Goal: Task Accomplishment & Management: Manage account settings

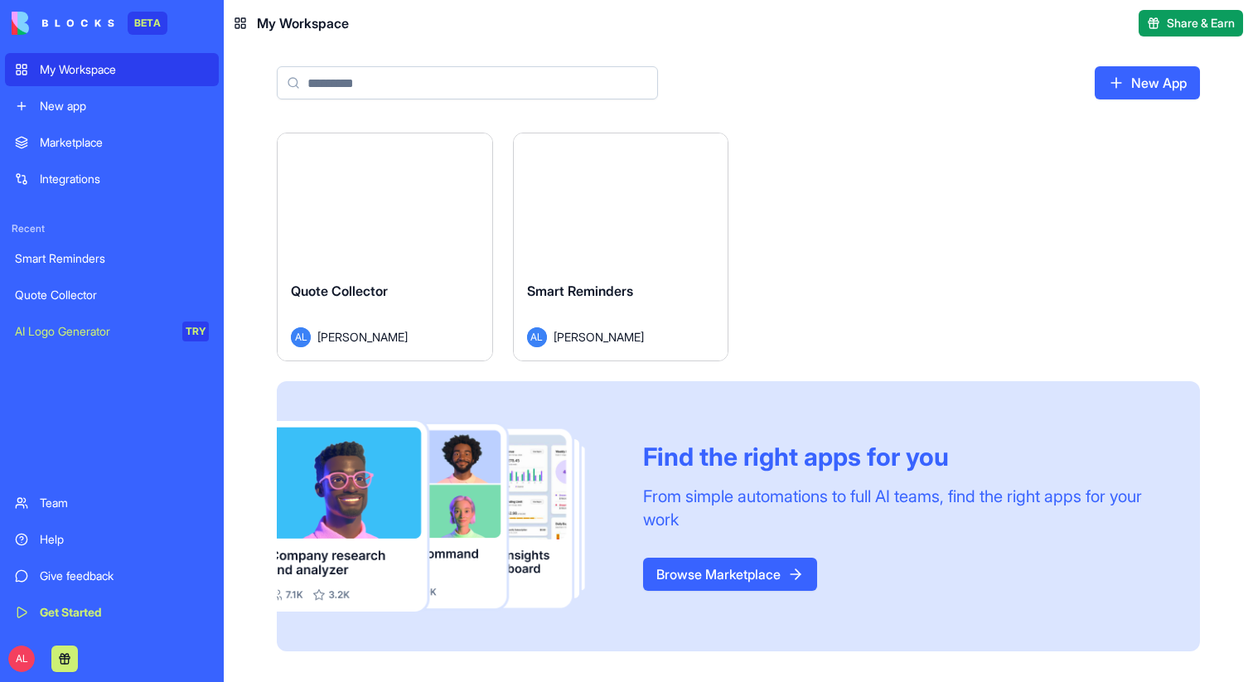
click at [592, 211] on button "Launch" at bounding box center [620, 200] width 124 height 33
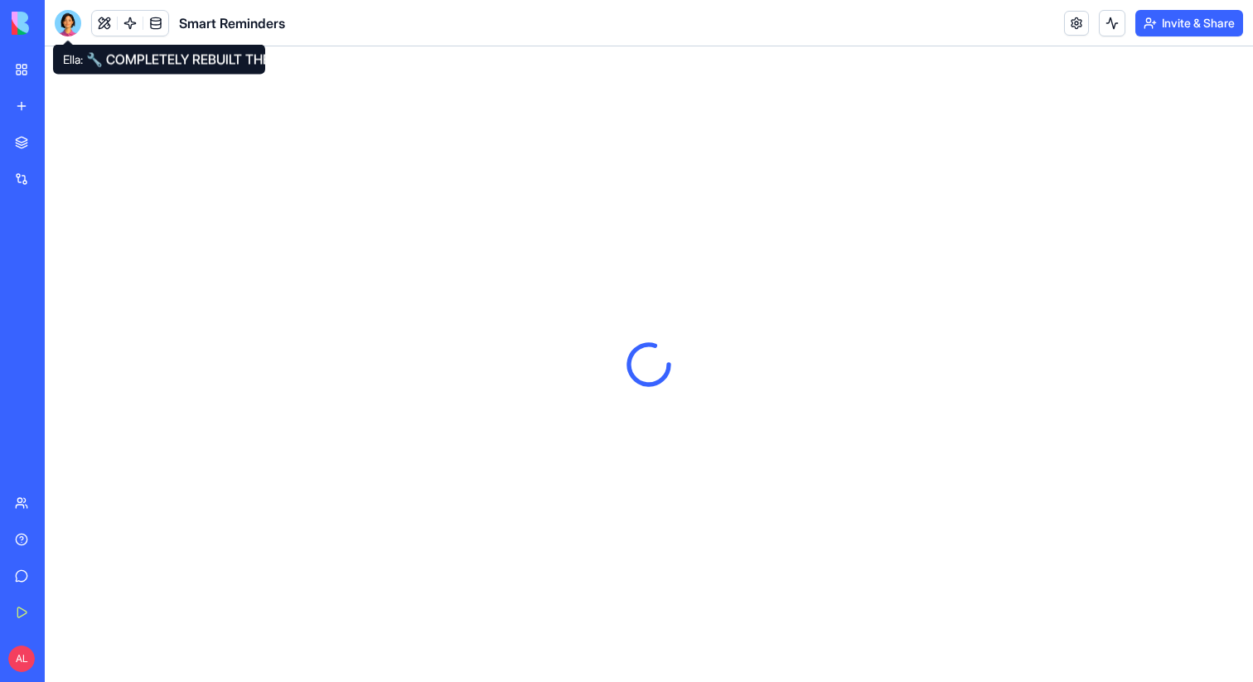
click at [70, 22] on div at bounding box center [68, 23] width 27 height 27
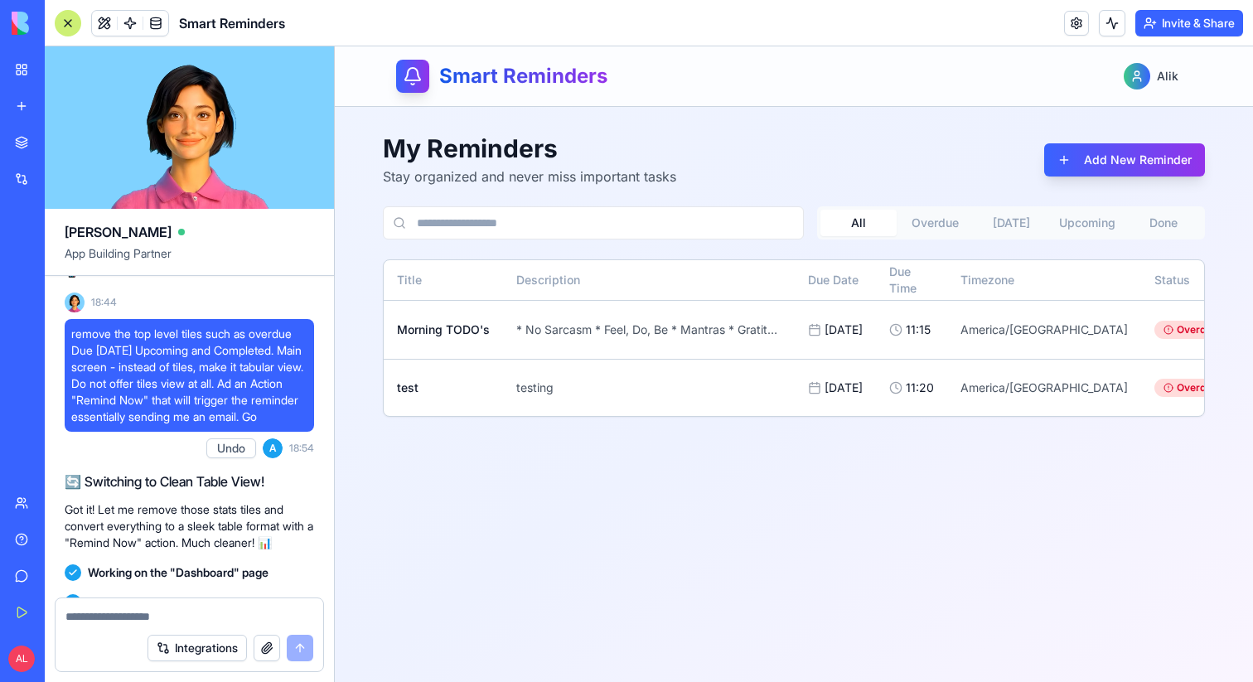
scroll to position [823, 0]
click at [132, 19] on link at bounding box center [130, 23] width 25 height 25
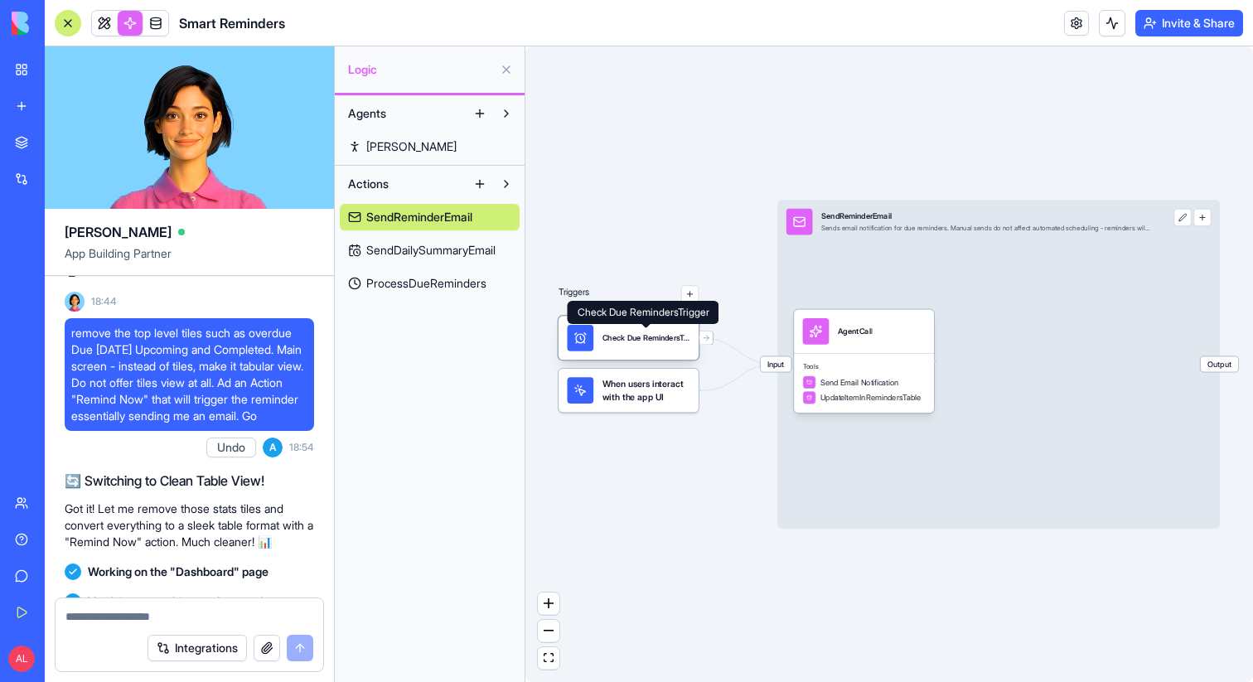
click at [646, 332] on div "Check Due RemindersTrigger" at bounding box center [646, 337] width 88 height 11
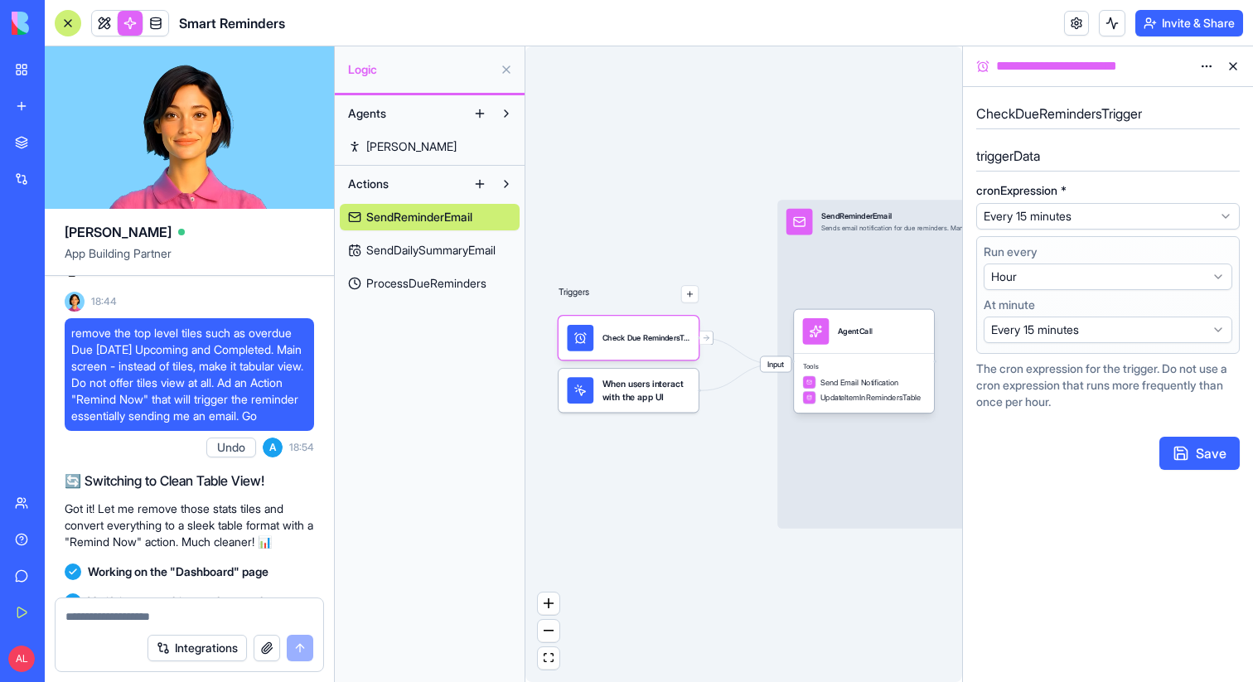
click at [1110, 221] on html "BETA My Workspace New app Marketplace Integrations Recent Smart Reminders Quote…" at bounding box center [626, 341] width 1253 height 682
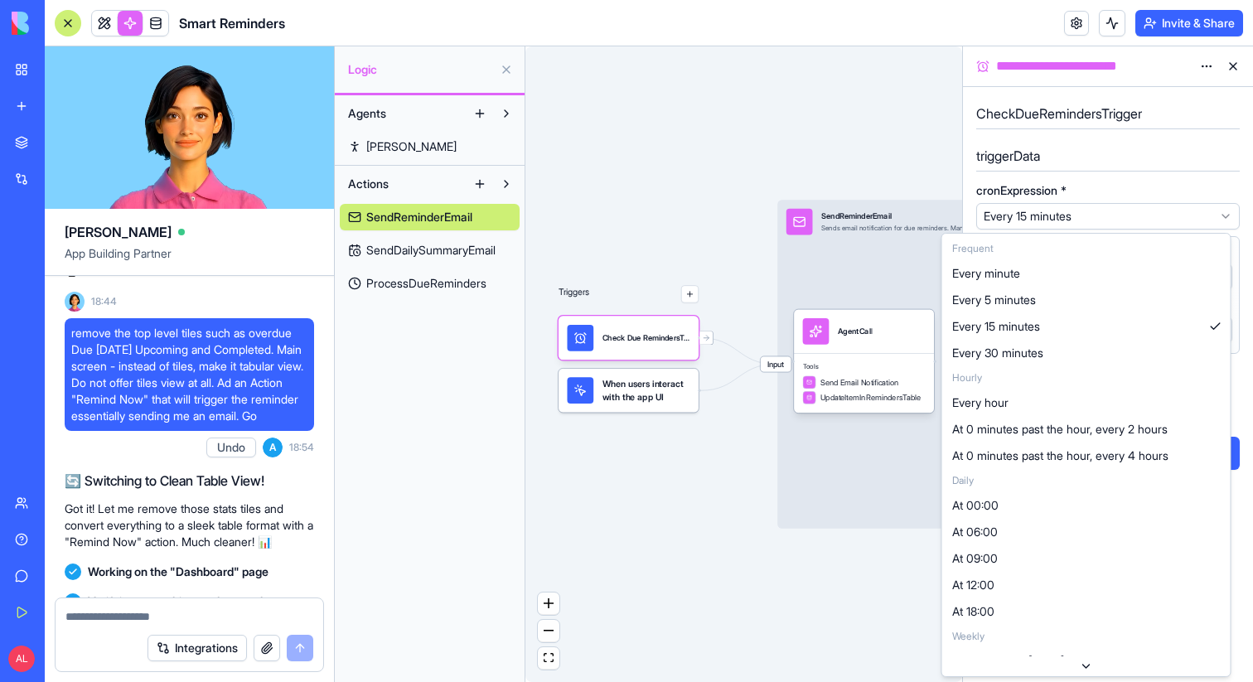
select select "*********"
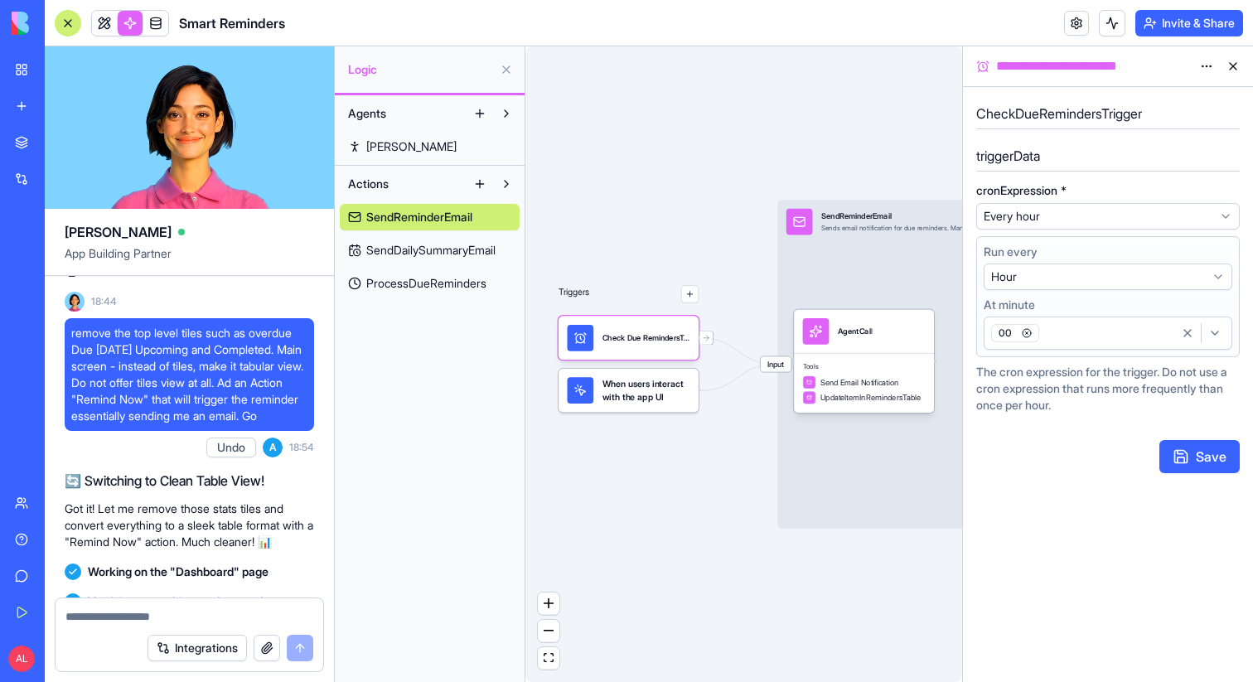
click at [1180, 457] on button "Save" at bounding box center [1199, 456] width 80 height 33
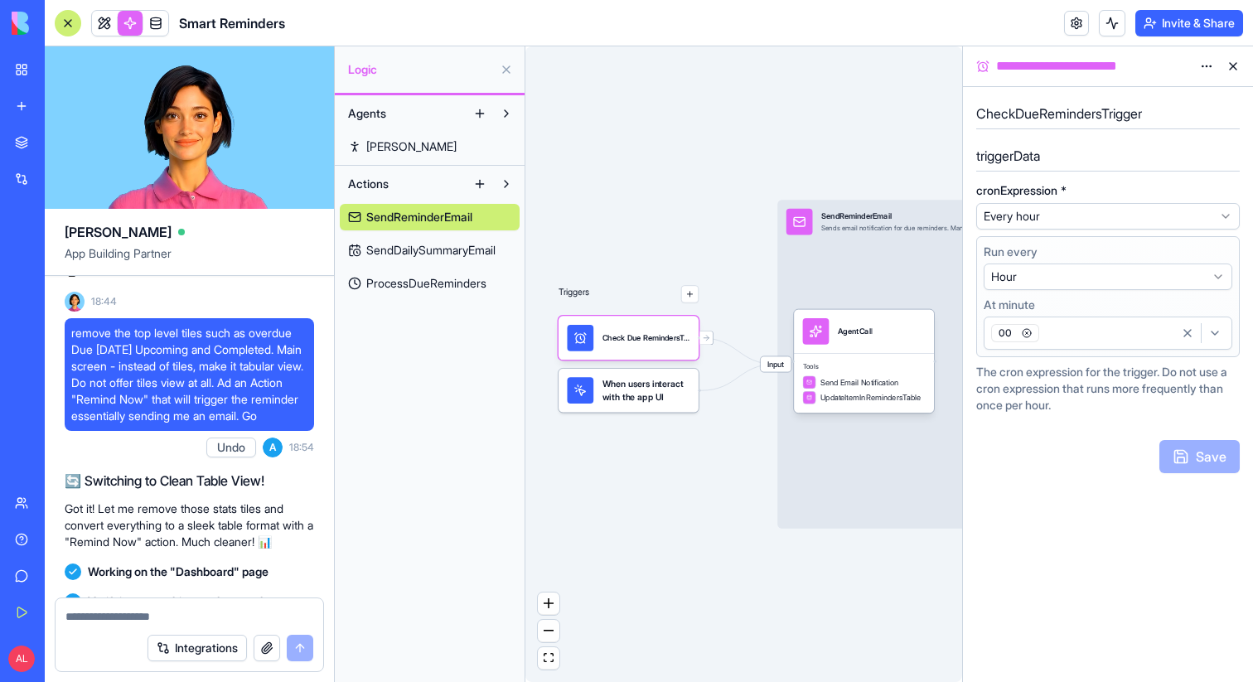
click at [1236, 69] on button at bounding box center [1233, 66] width 27 height 27
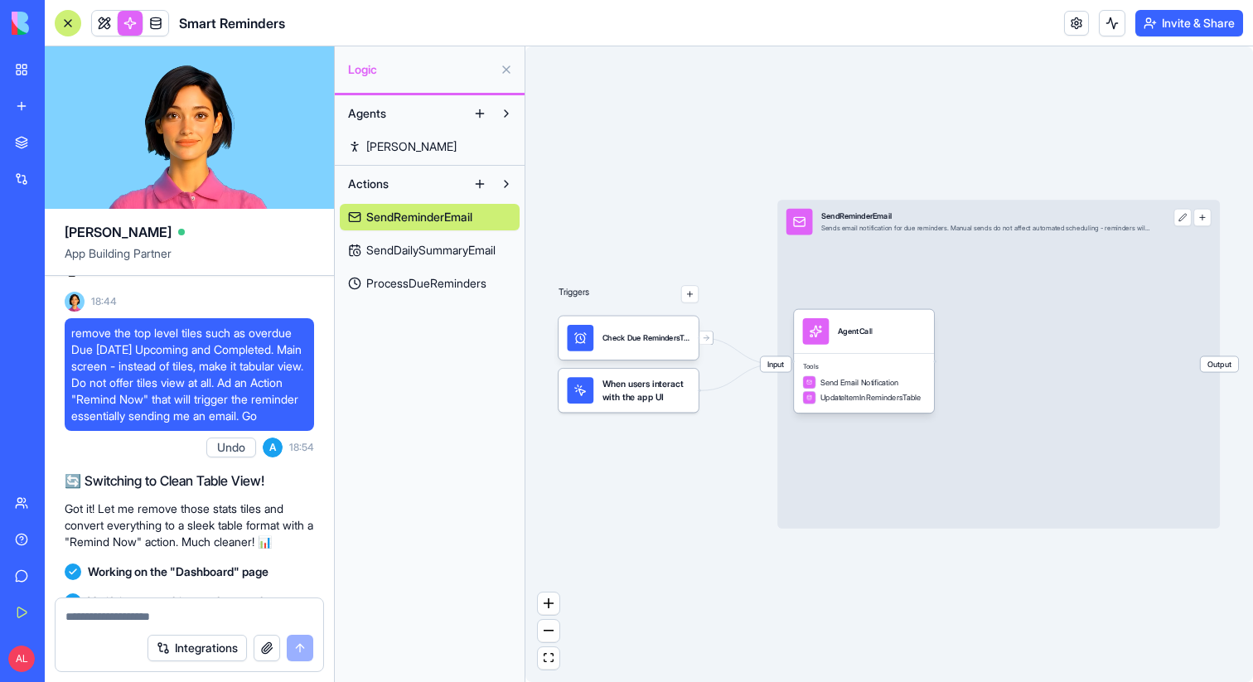
click at [637, 404] on div "When users interact with the app UI" at bounding box center [628, 391] width 140 height 44
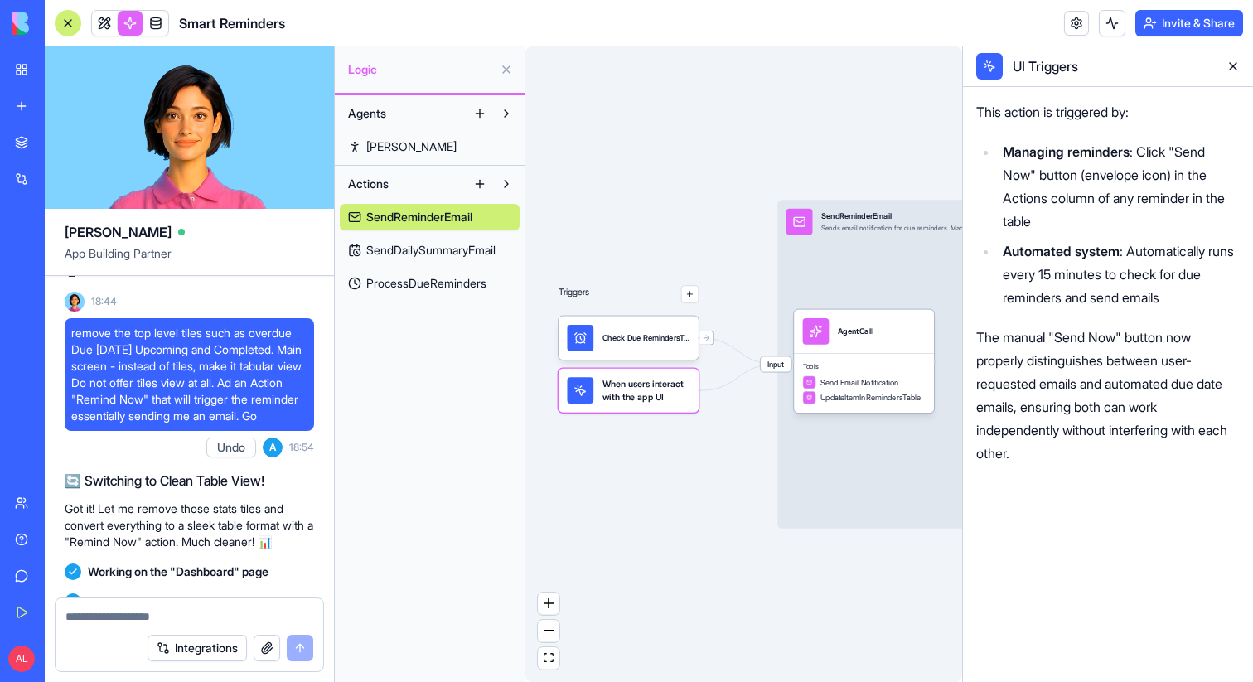
click at [1237, 63] on button at bounding box center [1233, 66] width 27 height 27
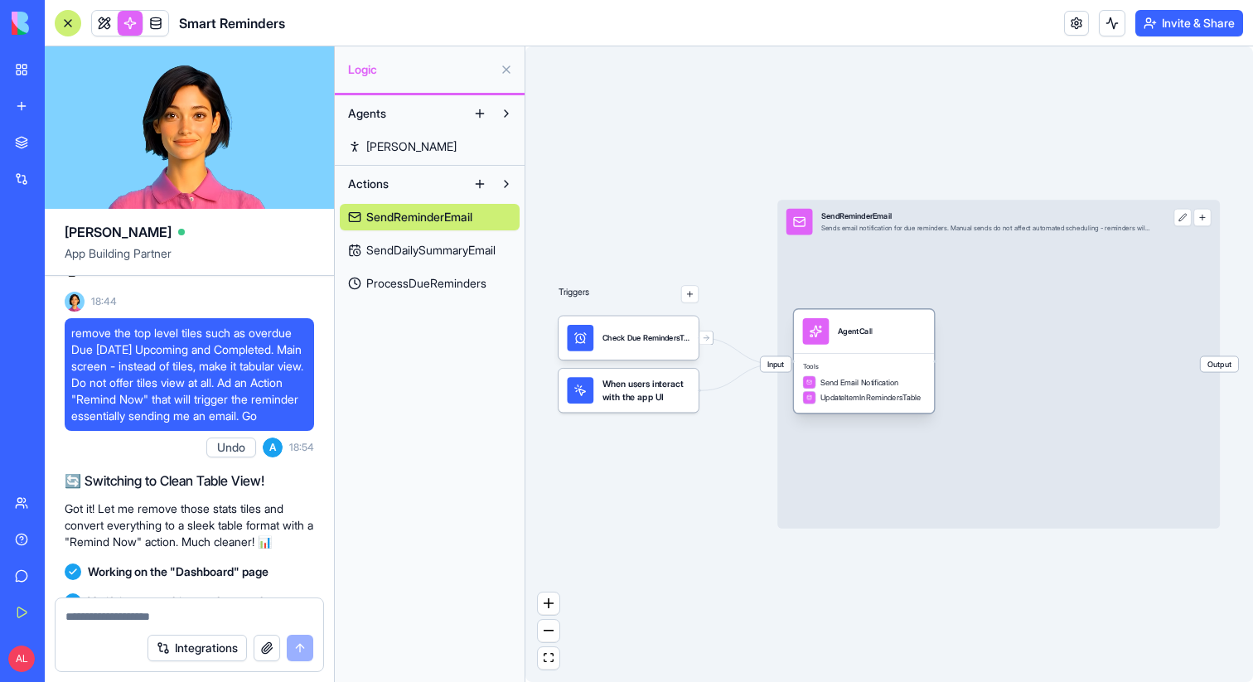
click at [891, 379] on span "Send Email Notification" at bounding box center [859, 382] width 78 height 11
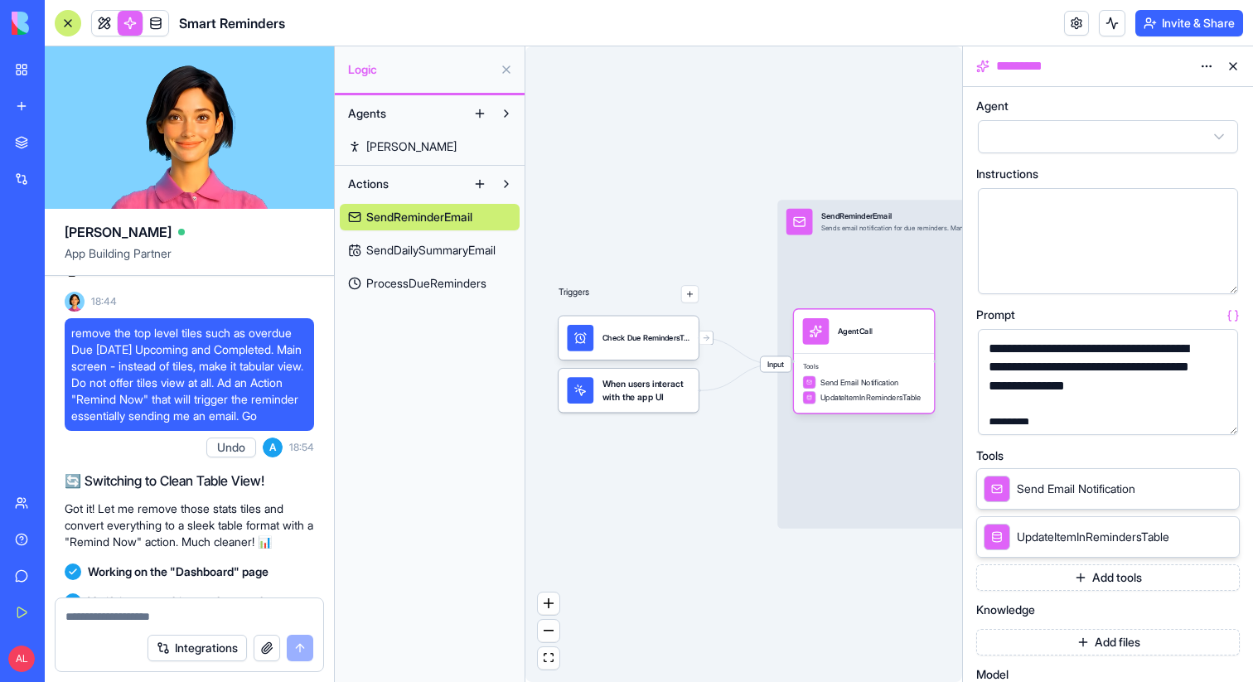
click at [1220, 418] on button "button" at bounding box center [1221, 418] width 27 height 27
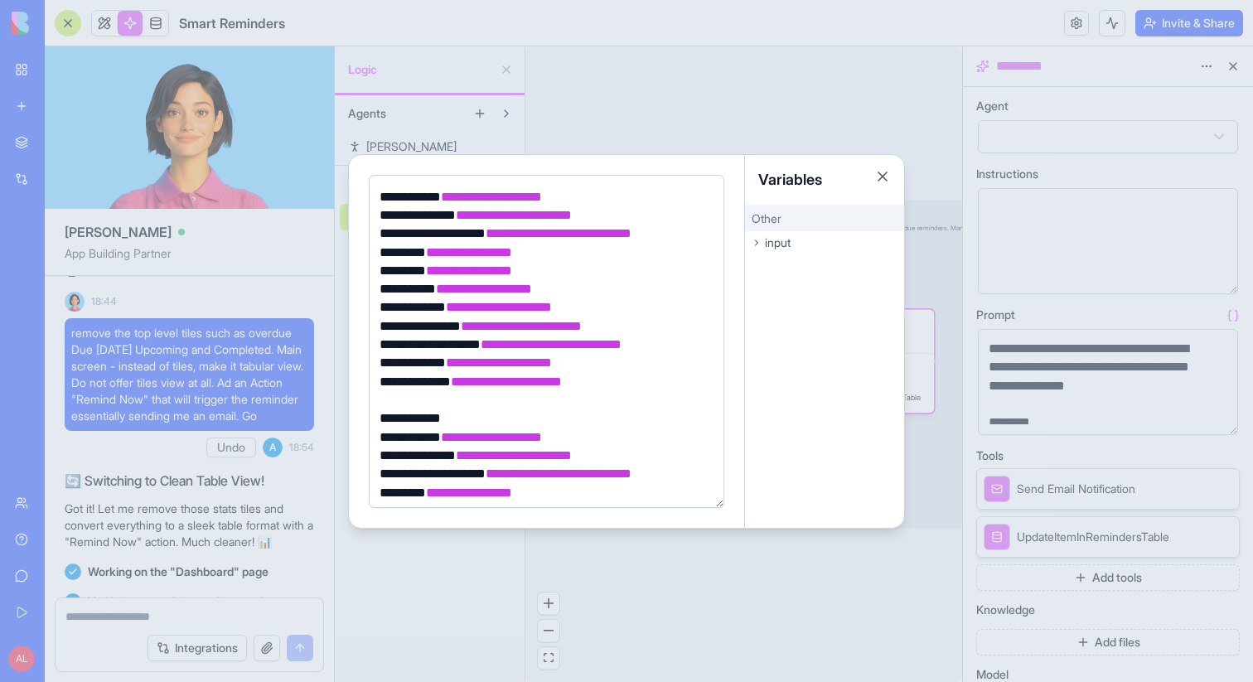
scroll to position [453, 0]
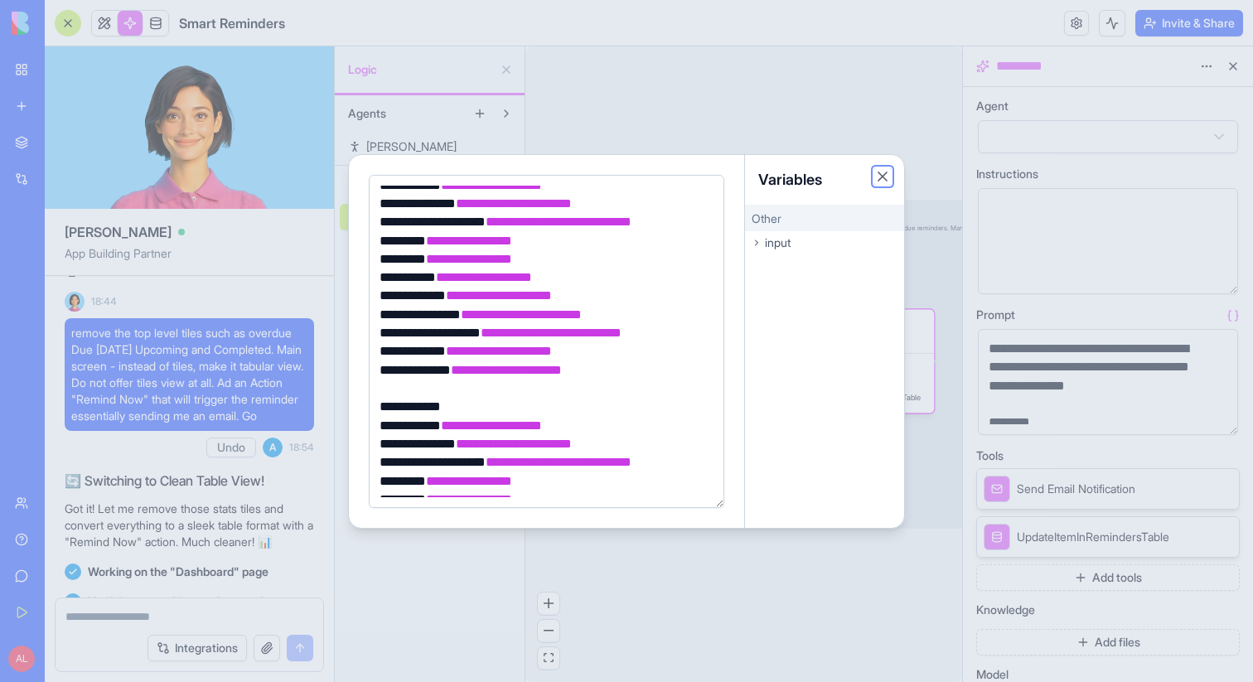
click at [882, 173] on button "Close" at bounding box center [882, 176] width 17 height 17
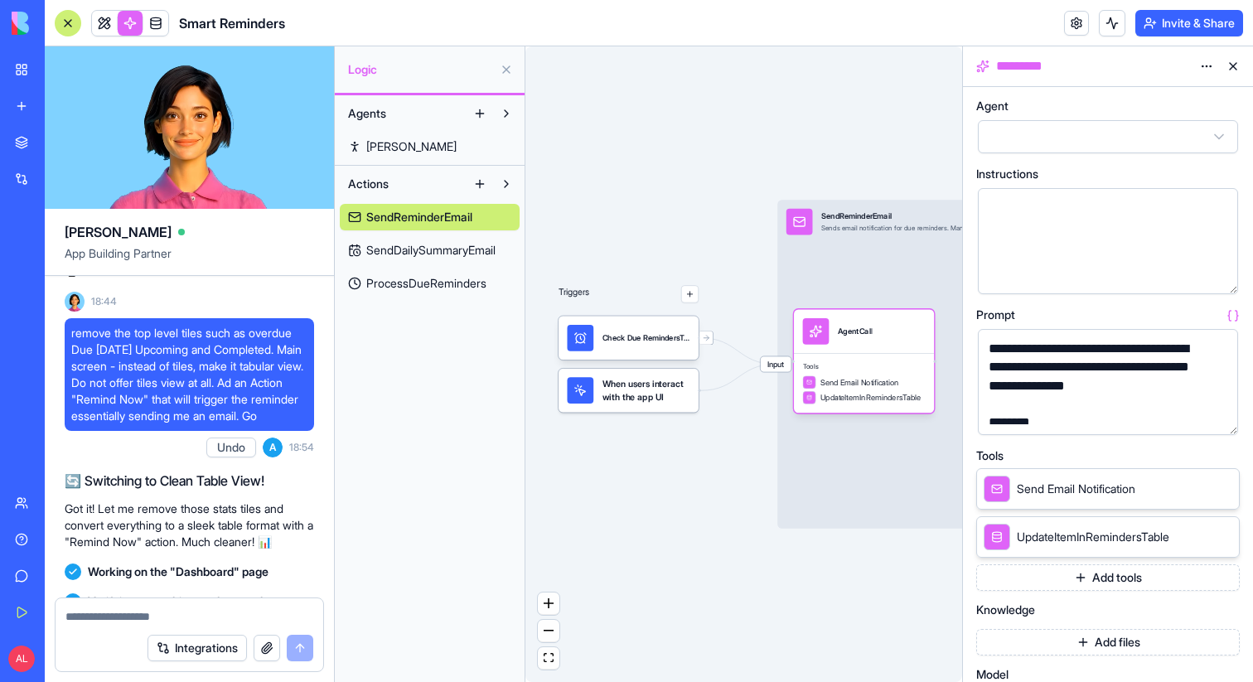
click at [452, 258] on span "SendDailySummaryEmail" at bounding box center [430, 250] width 129 height 17
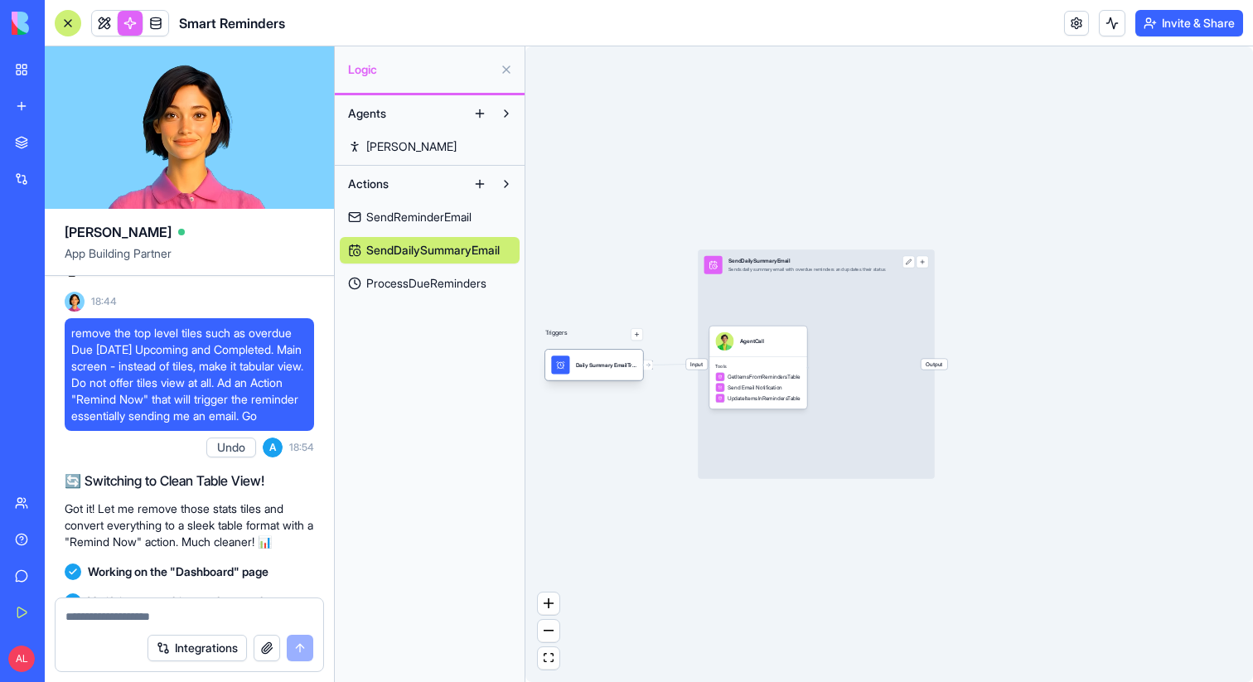
click at [589, 379] on div "Daily Summary EmailTrigger" at bounding box center [594, 365] width 98 height 31
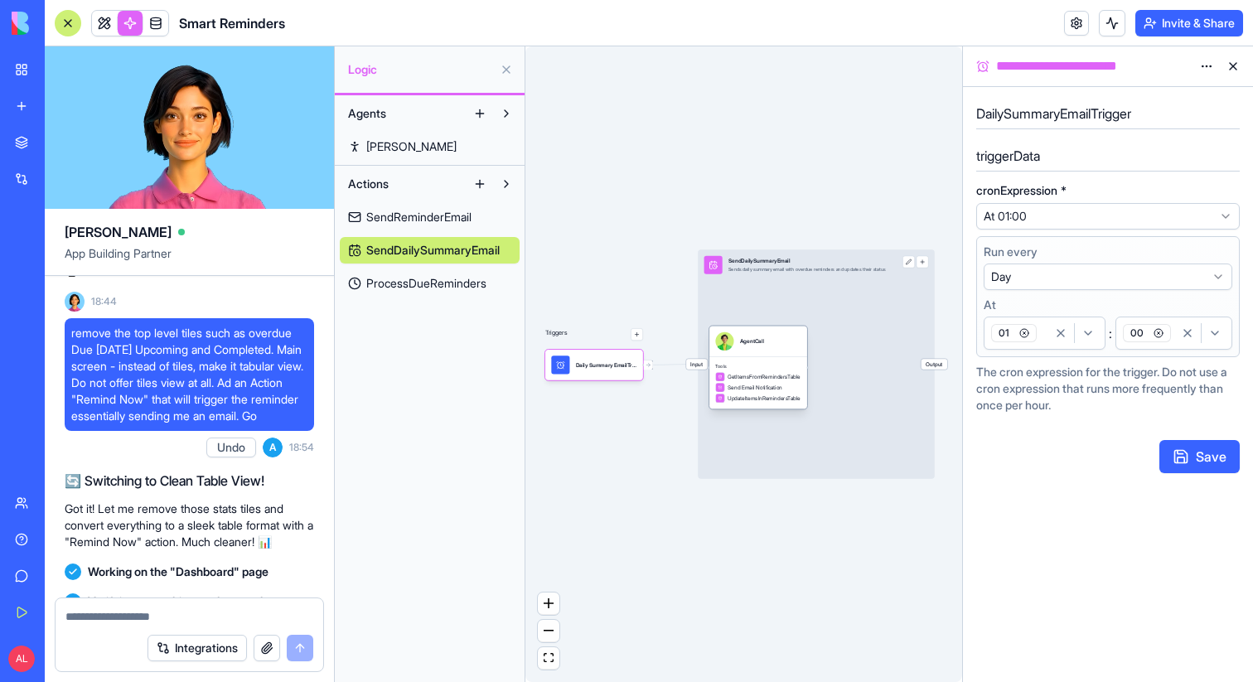
click at [769, 358] on div "Tools GetItemsFromRemindersTable Send Email Notification UpdateItemsInReminders…" at bounding box center [758, 382] width 98 height 52
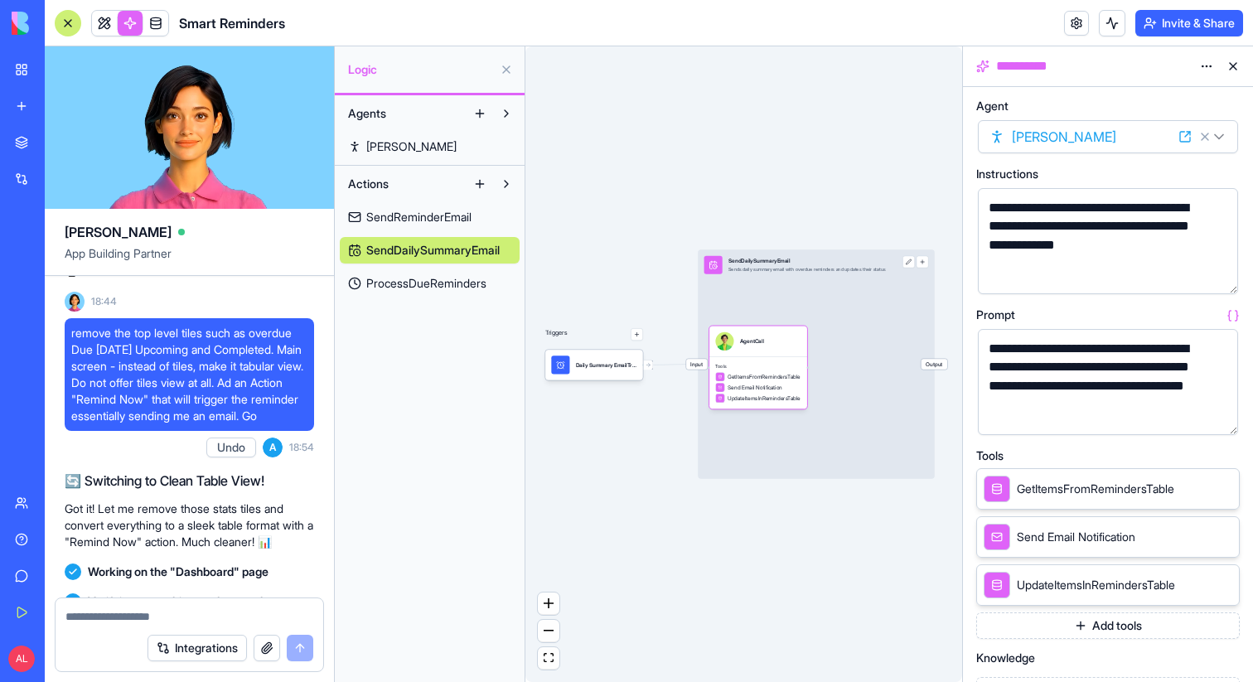
click at [428, 288] on span "ProcessDueReminders" at bounding box center [426, 283] width 120 height 17
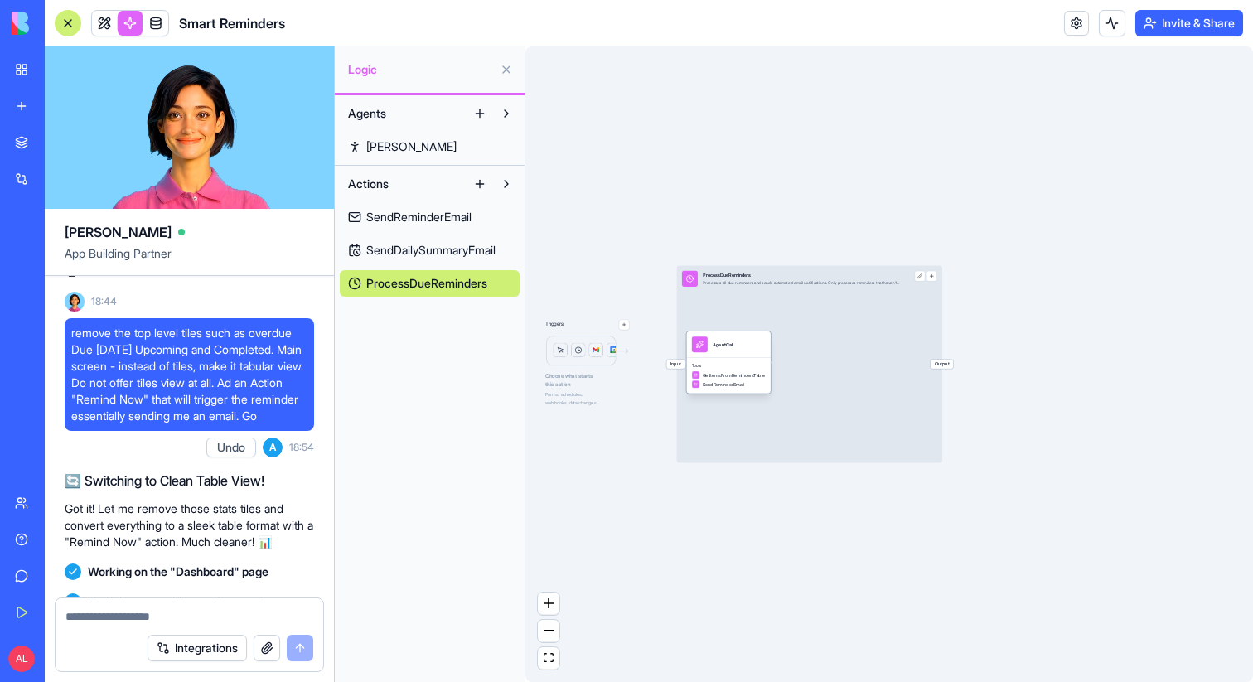
click at [719, 363] on span "Tools" at bounding box center [729, 365] width 74 height 5
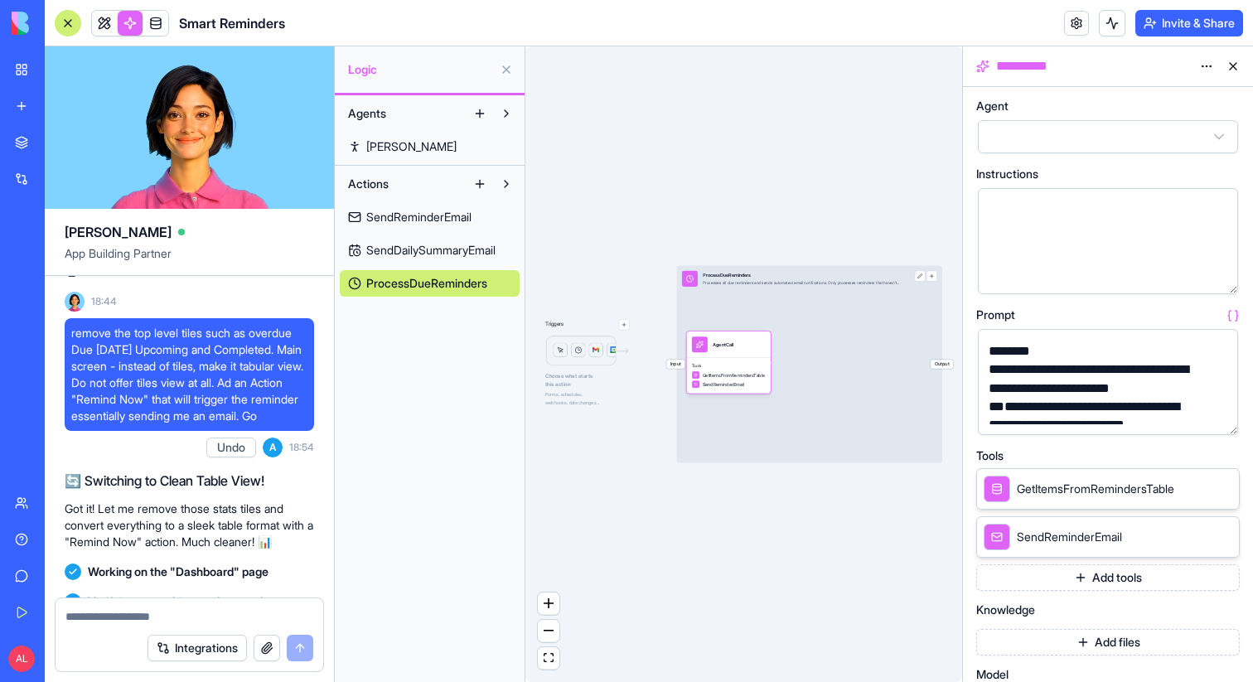
scroll to position [83, 0]
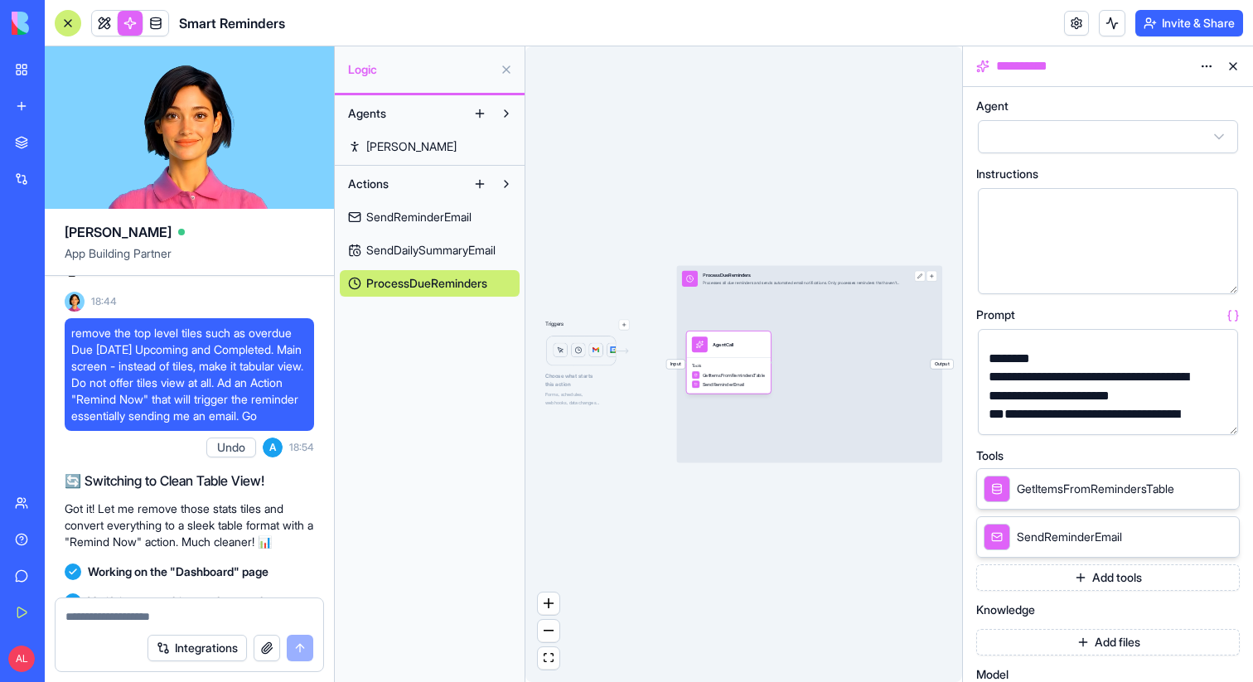
click at [417, 222] on span "SendReminderEmail" at bounding box center [418, 217] width 105 height 17
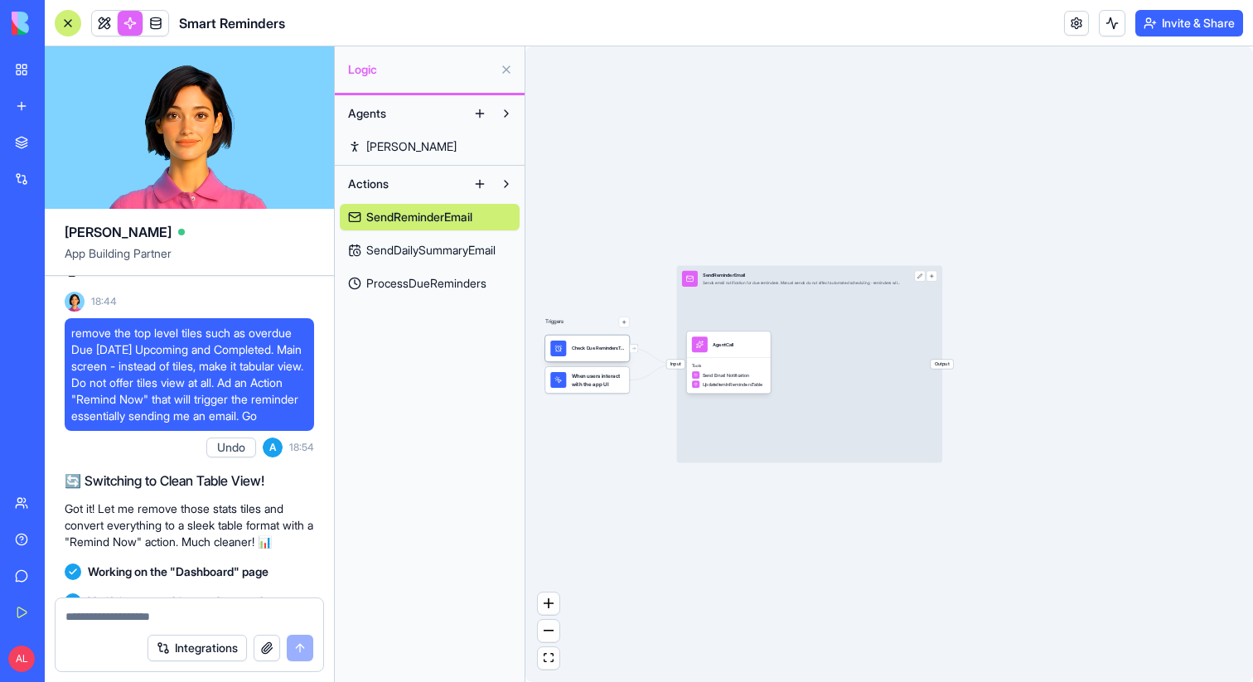
click at [597, 352] on div "Check Due RemindersTrigger" at bounding box center [598, 349] width 52 height 16
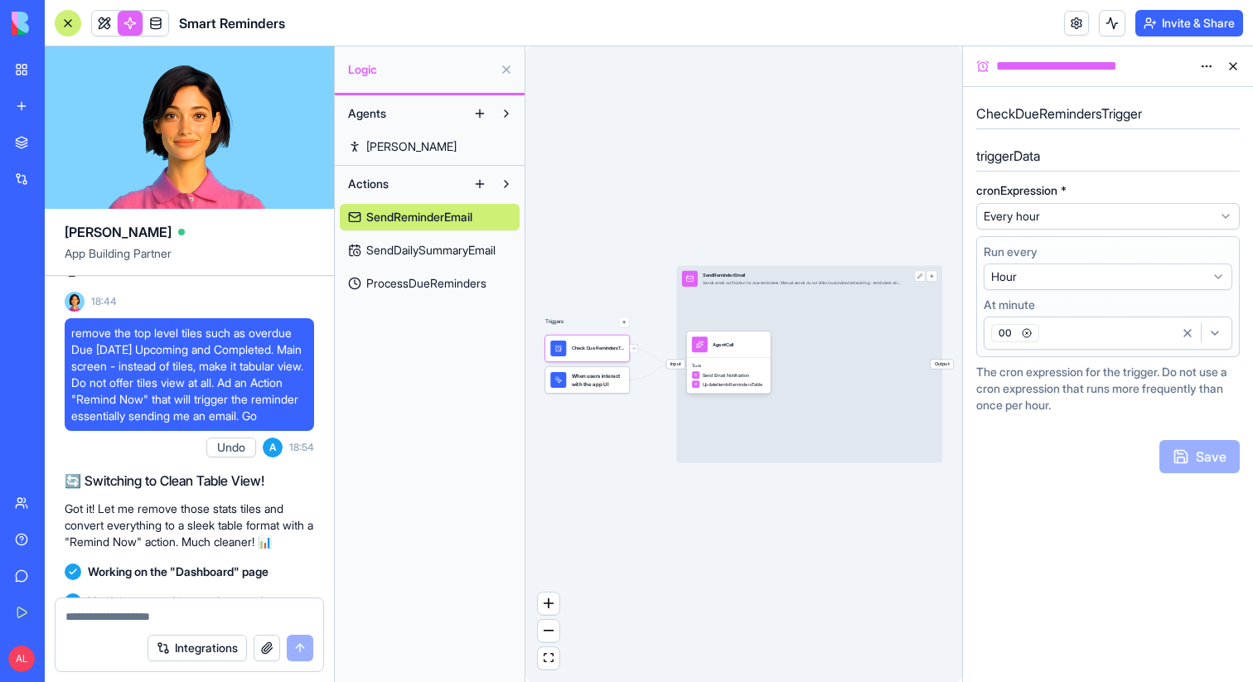
click at [431, 278] on span "ProcessDueReminders" at bounding box center [426, 283] width 120 height 17
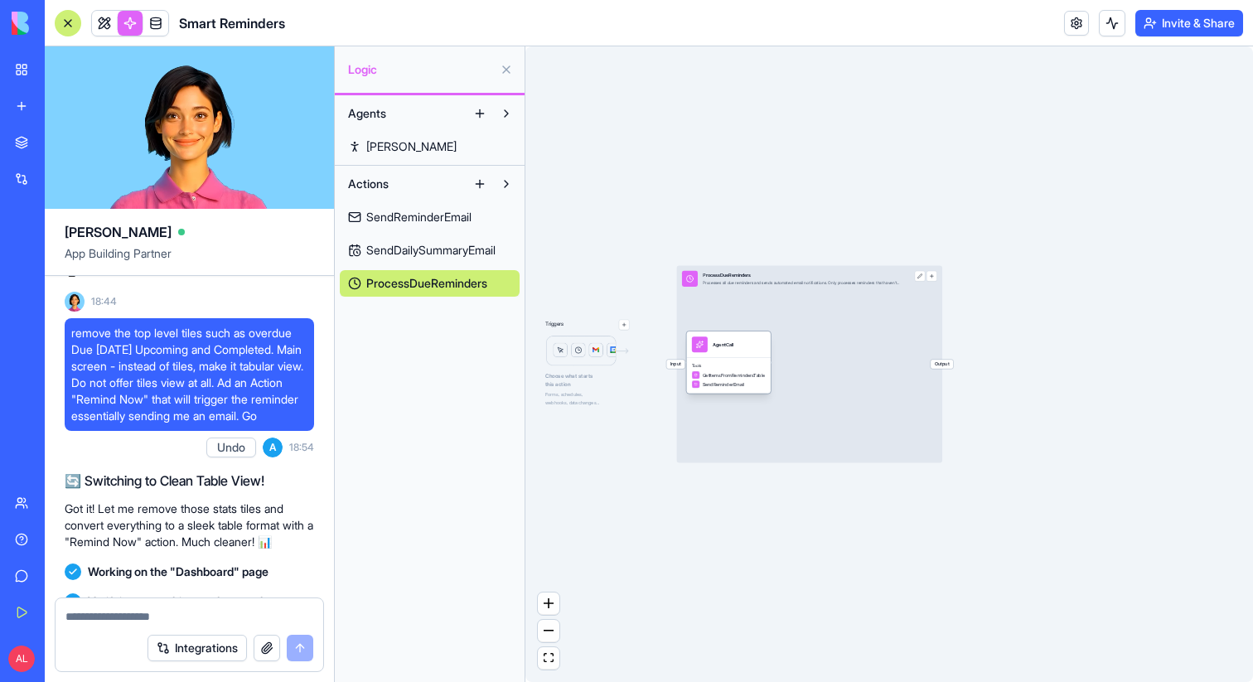
click at [728, 360] on div "Tools GetItemsFromRemindersTable SendReminderEmail" at bounding box center [728, 376] width 85 height 36
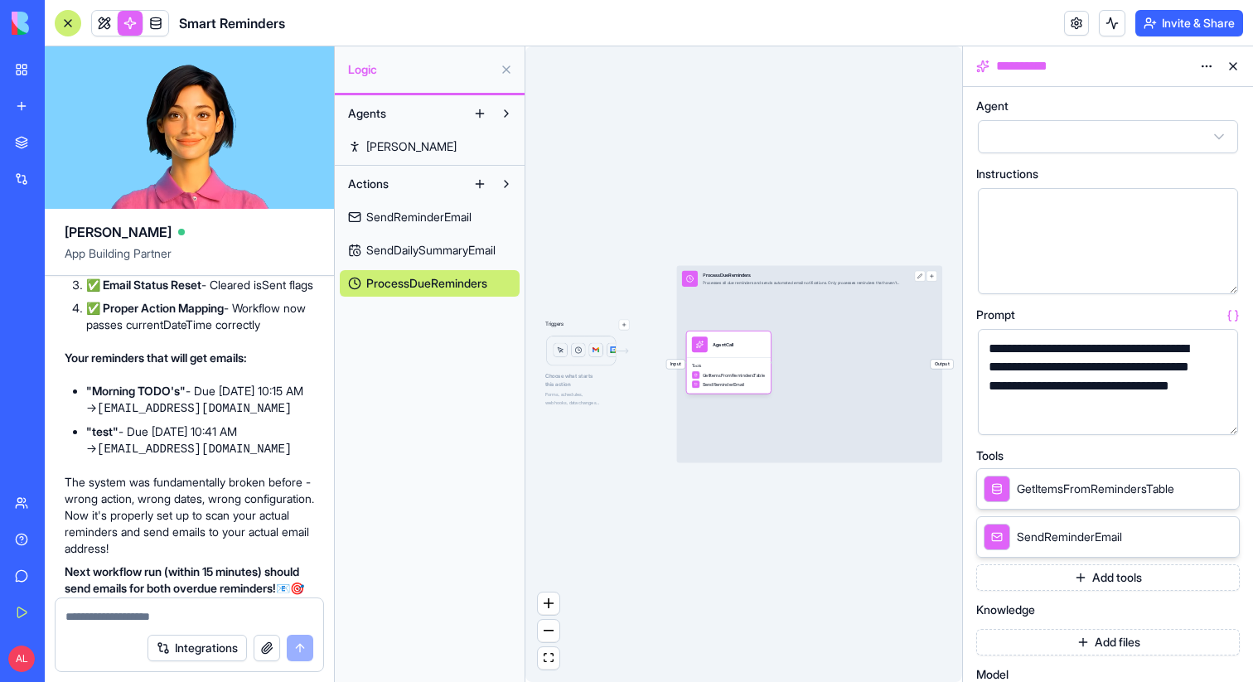
scroll to position [6999, 0]
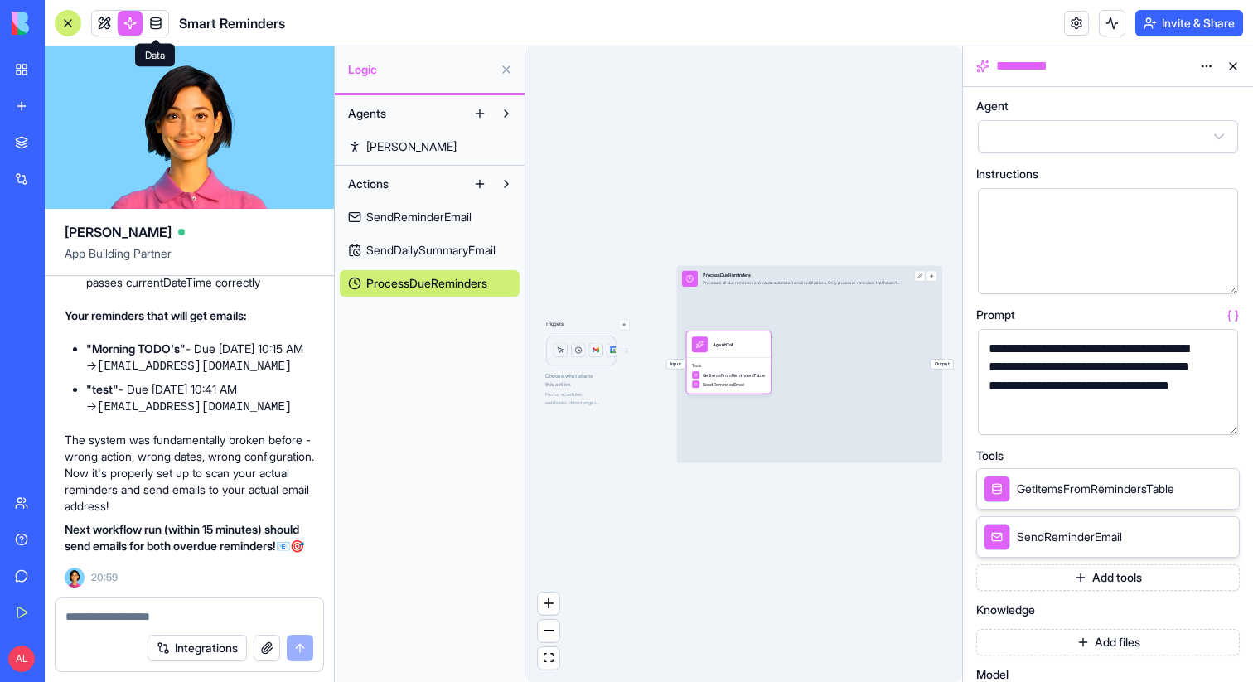
click at [156, 28] on link at bounding box center [155, 23] width 25 height 25
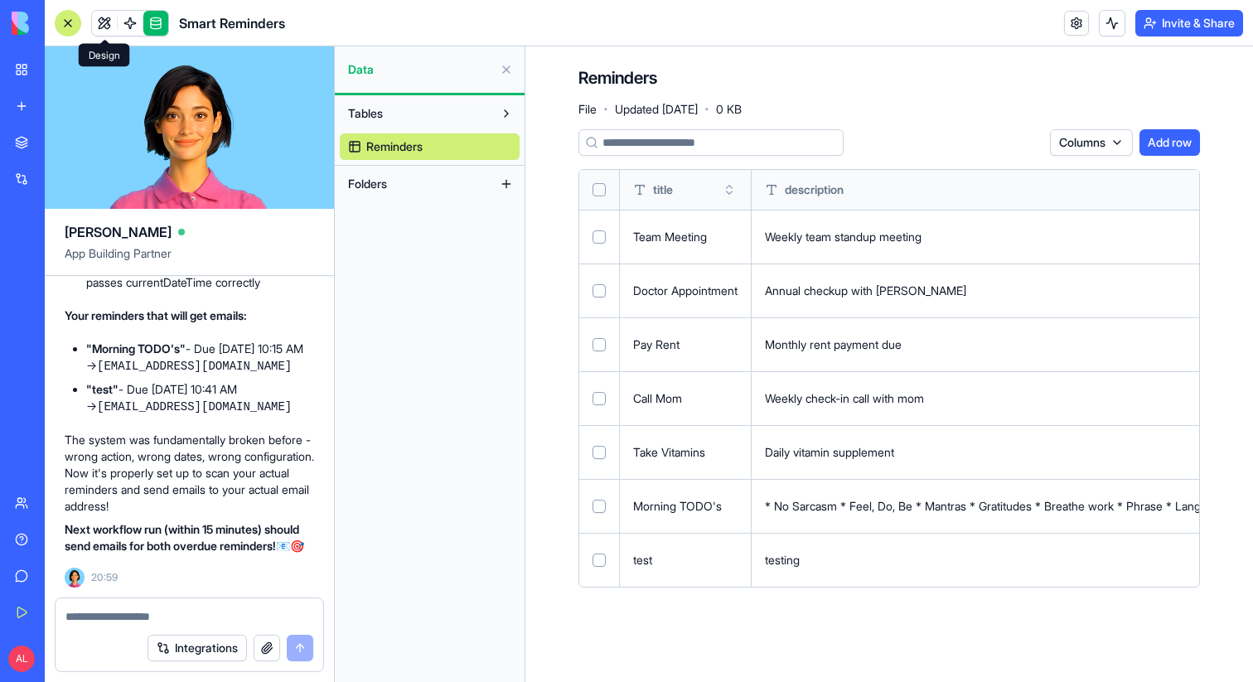
click at [101, 23] on link at bounding box center [104, 23] width 25 height 25
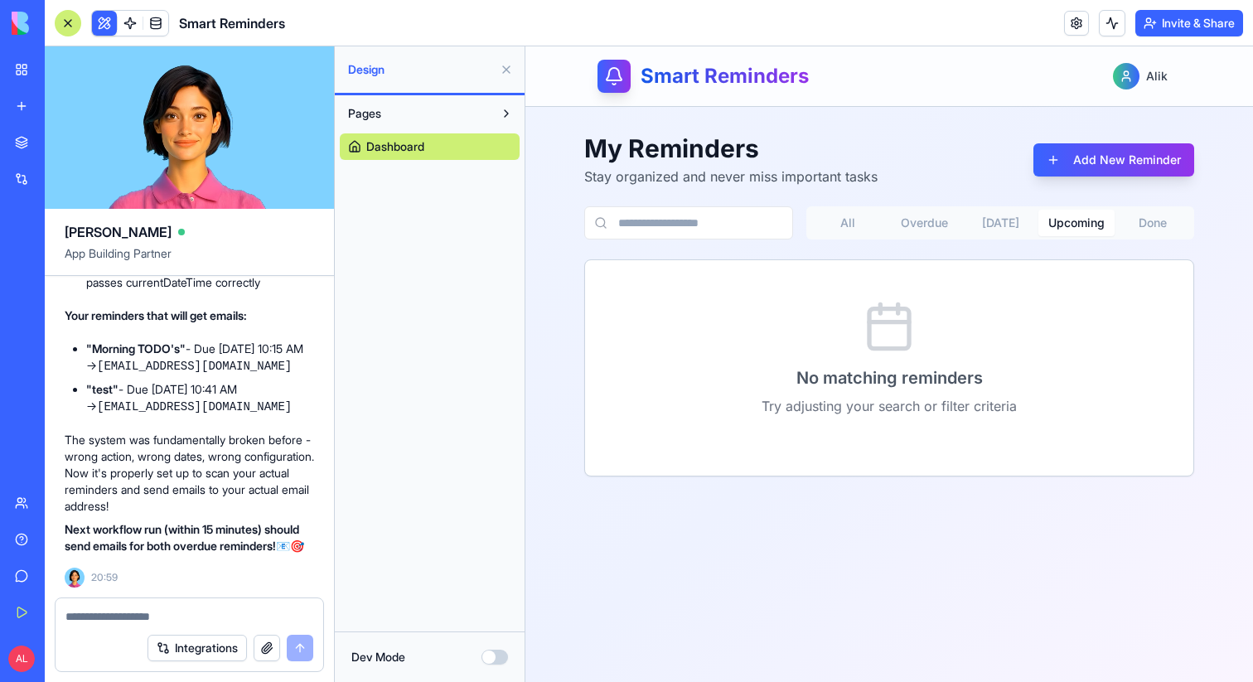
click at [1096, 220] on button "Upcoming" at bounding box center [1076, 223] width 76 height 27
click at [1016, 224] on button "[DATE]" at bounding box center [1000, 223] width 76 height 27
click at [911, 220] on button "Overdue" at bounding box center [924, 223] width 76 height 27
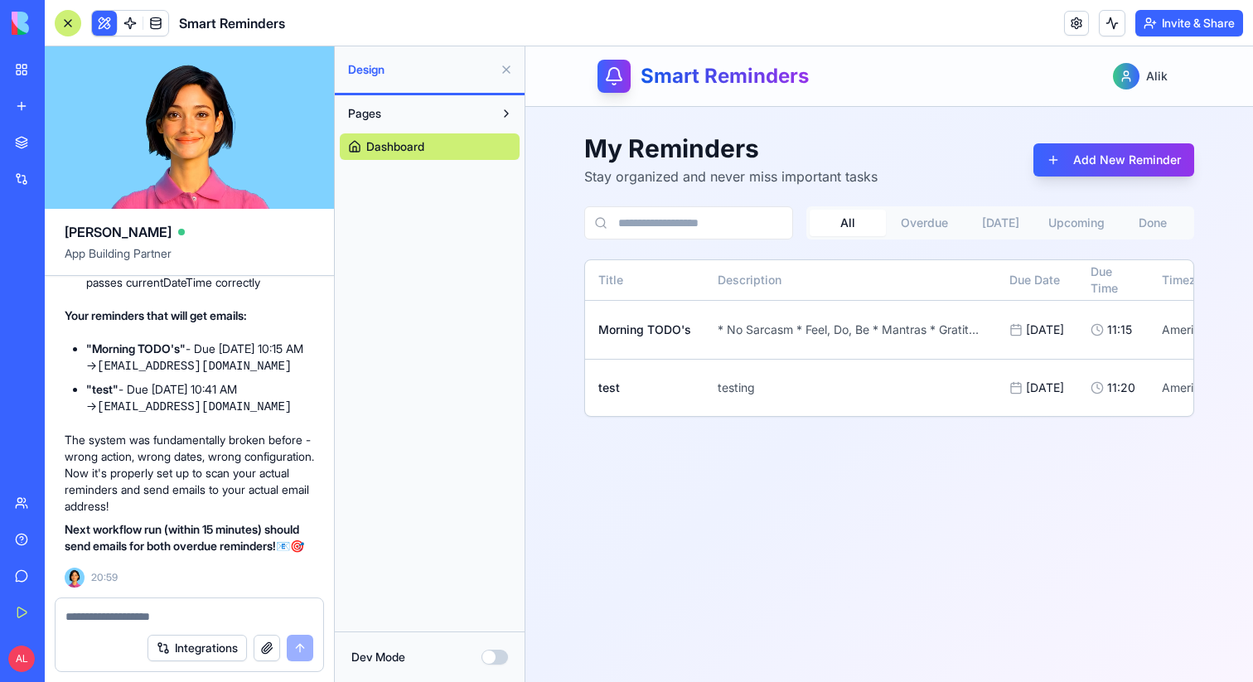
click at [848, 220] on button "All" at bounding box center [848, 223] width 76 height 27
click at [1139, 159] on button "Add New Reminder" at bounding box center [1113, 159] width 161 height 33
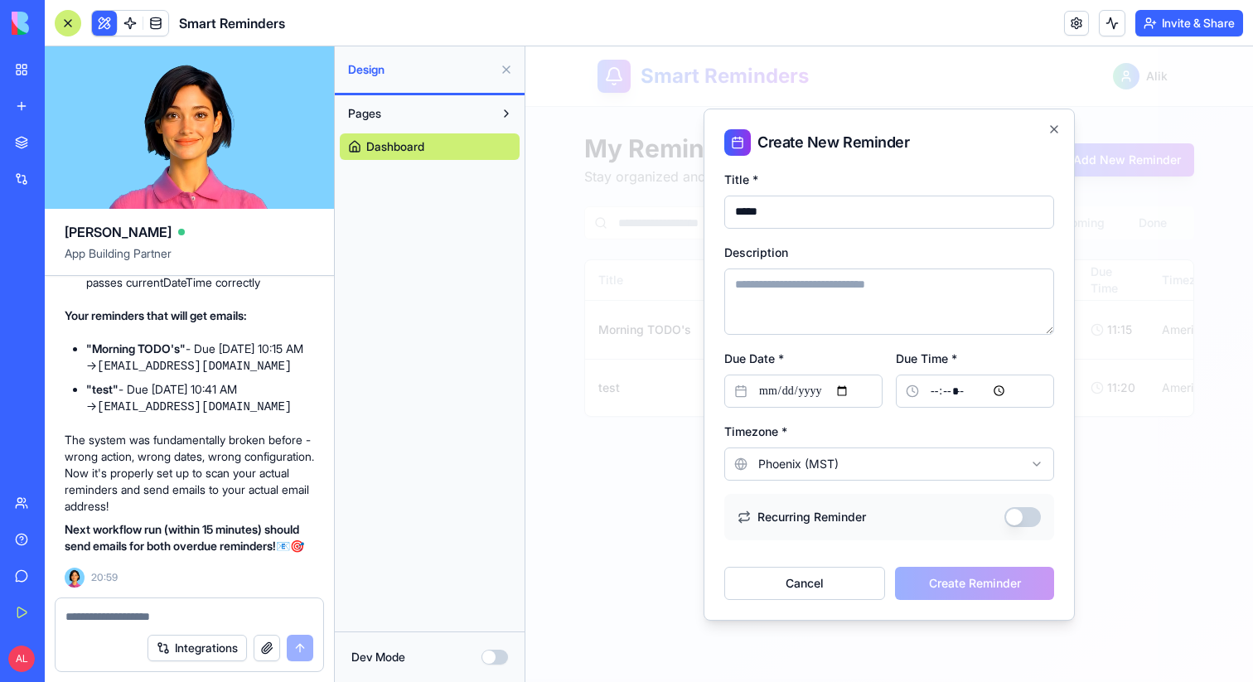
type input "****"
click at [857, 391] on input "Due Date *" at bounding box center [803, 391] width 158 height 33
type input "**********"
click at [935, 387] on input "Due Time *" at bounding box center [975, 391] width 158 height 33
click at [961, 393] on input "Due Time *" at bounding box center [975, 391] width 158 height 33
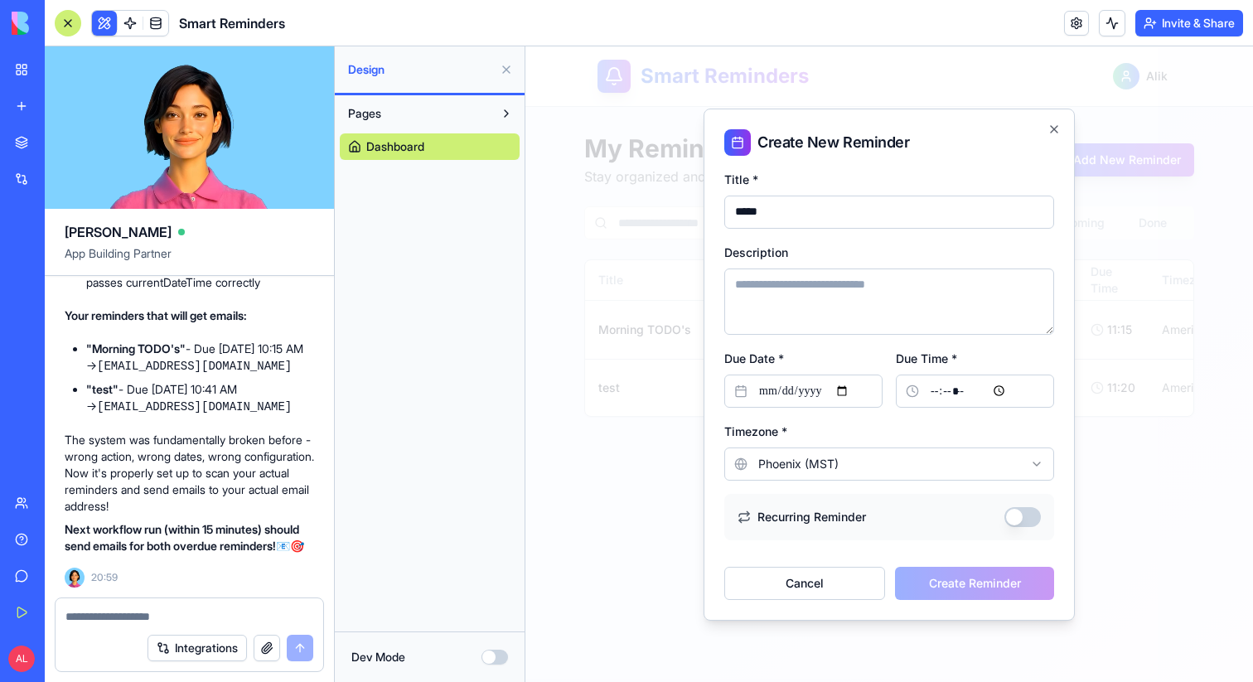
click at [974, 393] on input "Due Time *" at bounding box center [975, 391] width 158 height 33
click at [824, 567] on button "Cancel" at bounding box center [804, 583] width 161 height 33
